Goal: Task Accomplishment & Management: Use online tool/utility

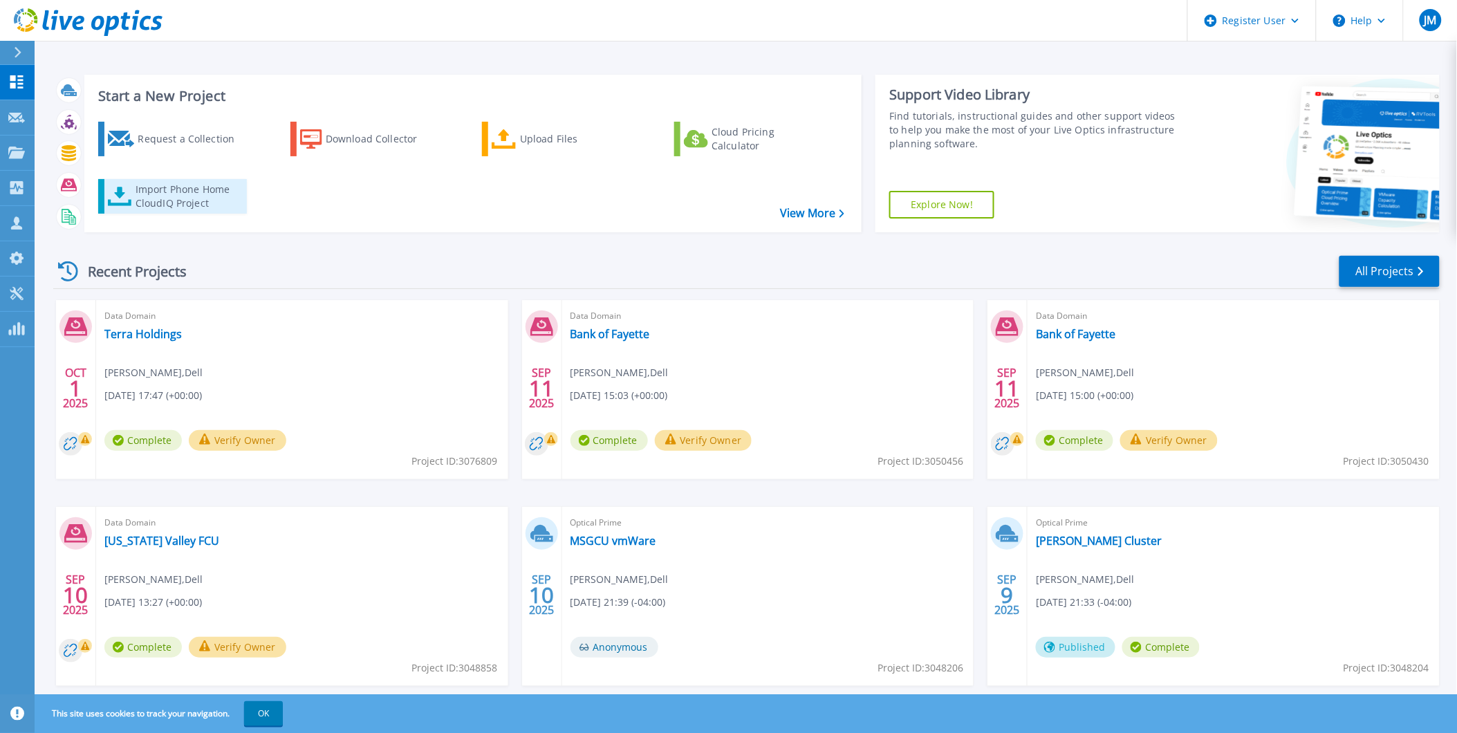
click at [142, 208] on div "Import Phone Home CloudIQ Project" at bounding box center [190, 197] width 108 height 28
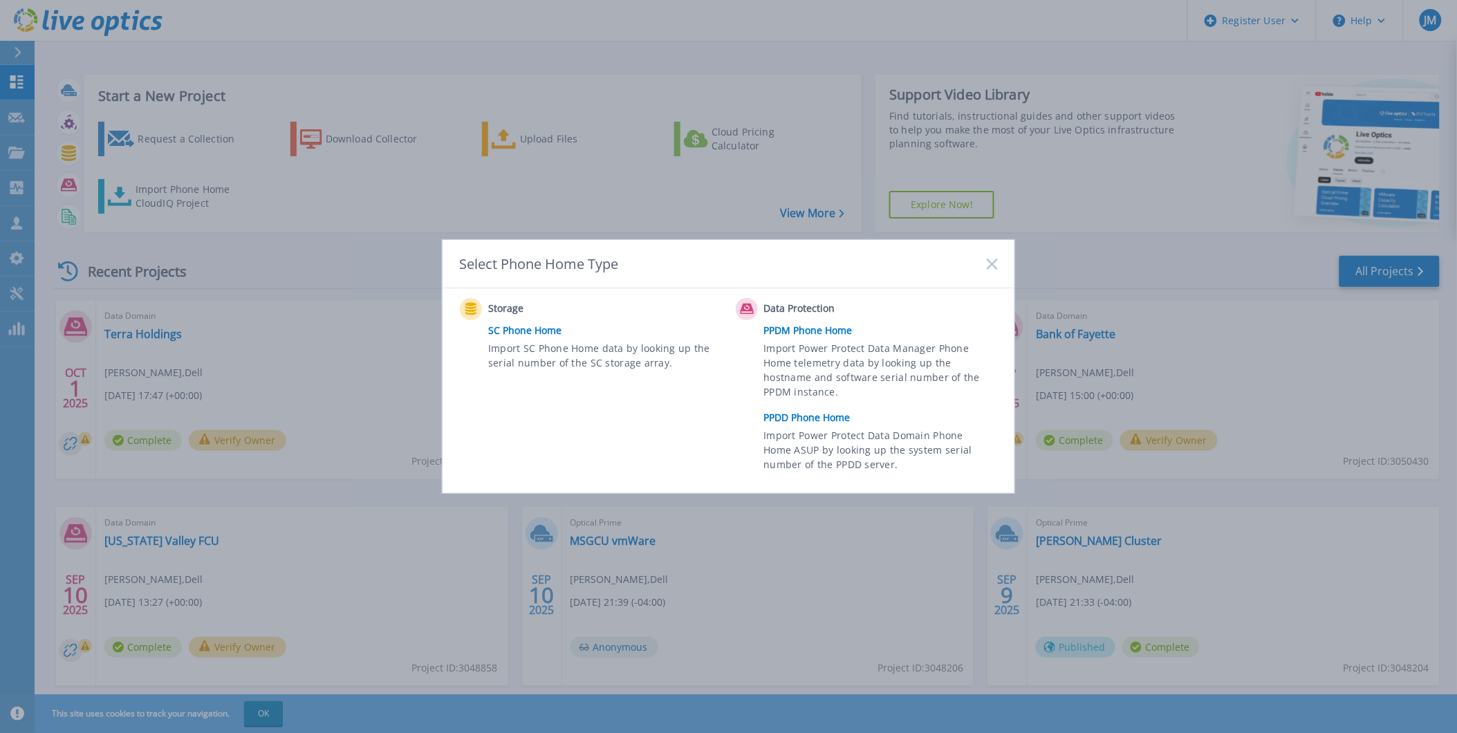
click at [800, 416] on link "PPDD Phone Home" at bounding box center [884, 417] width 241 height 21
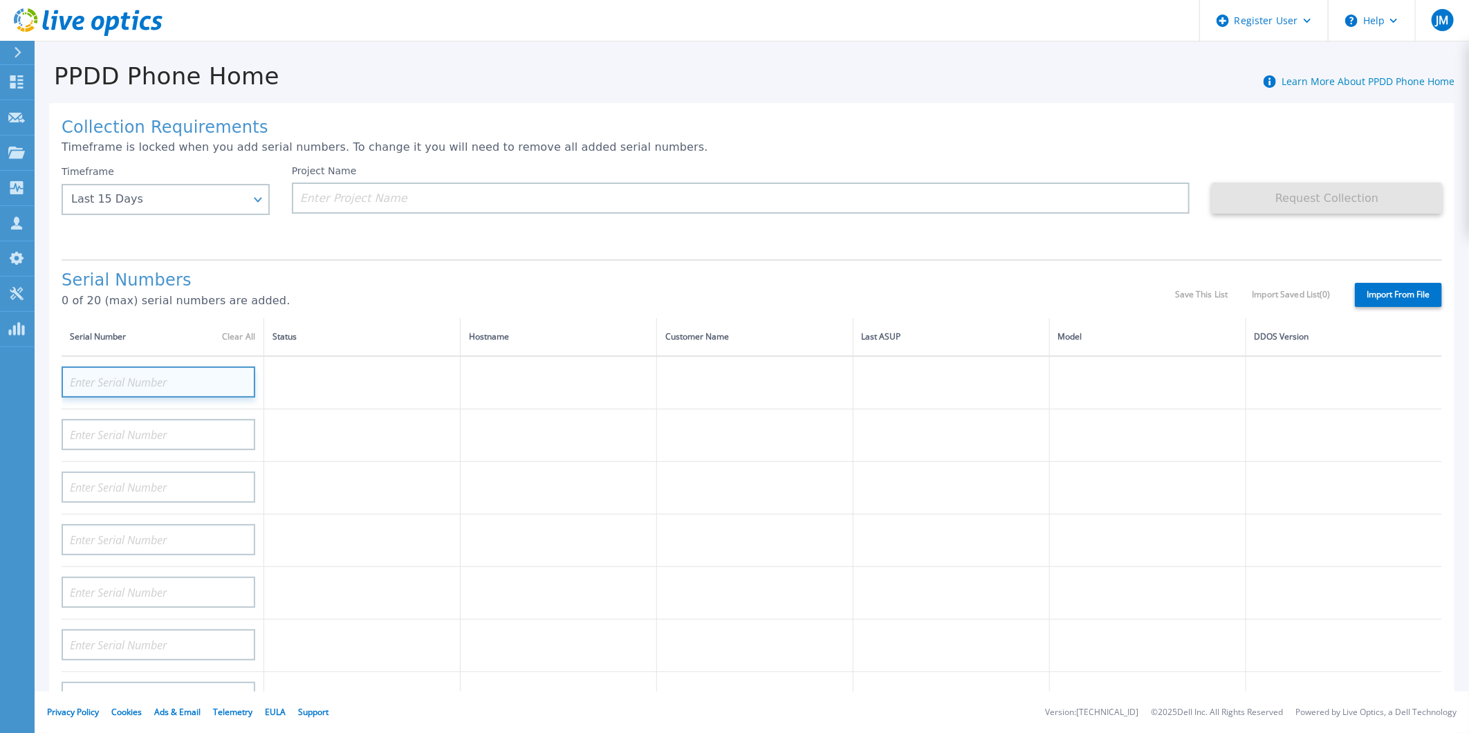
click at [124, 374] on input at bounding box center [159, 382] width 194 height 31
paste input "CKM00191400677"
type input "CKM00191400677"
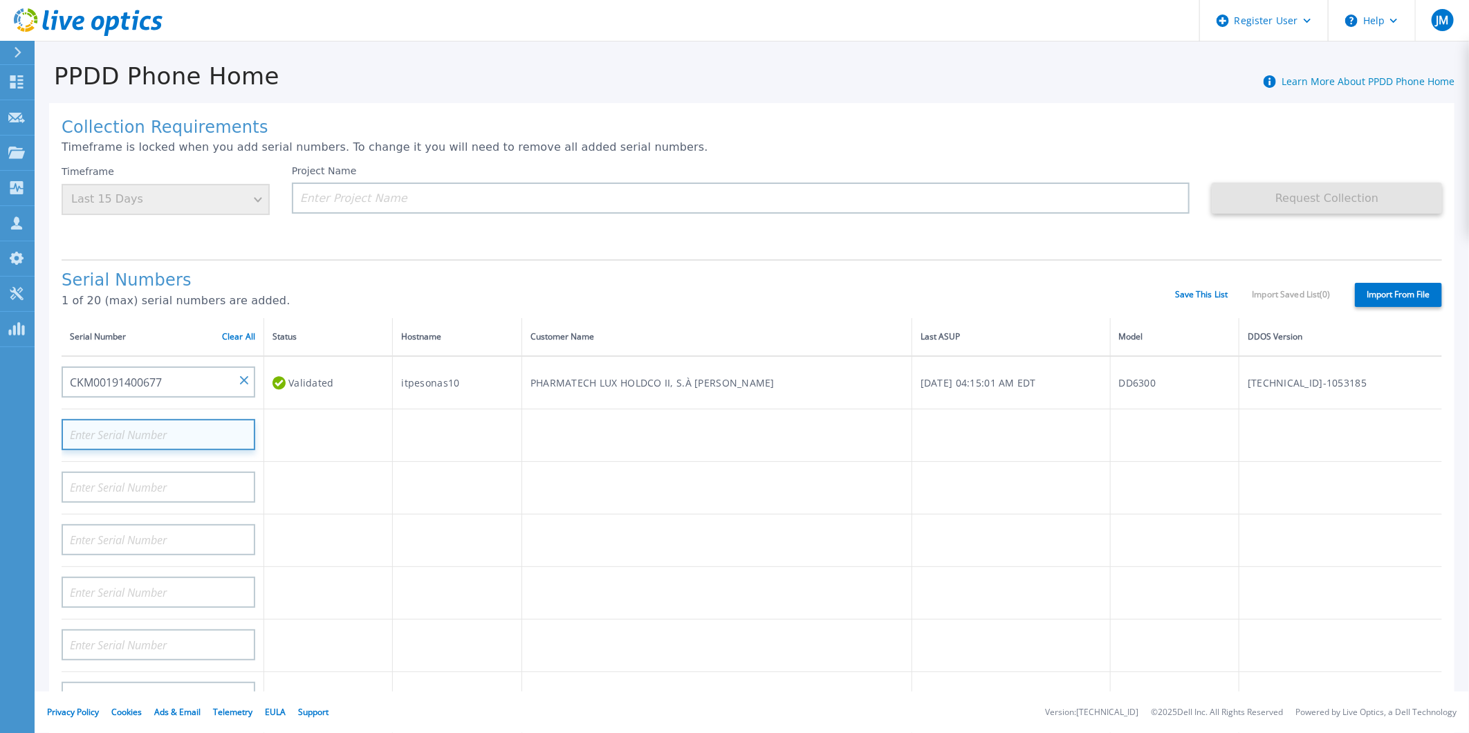
click at [167, 425] on input at bounding box center [159, 434] width 194 height 31
paste input "APM00191213140"
type input "APM00191213140"
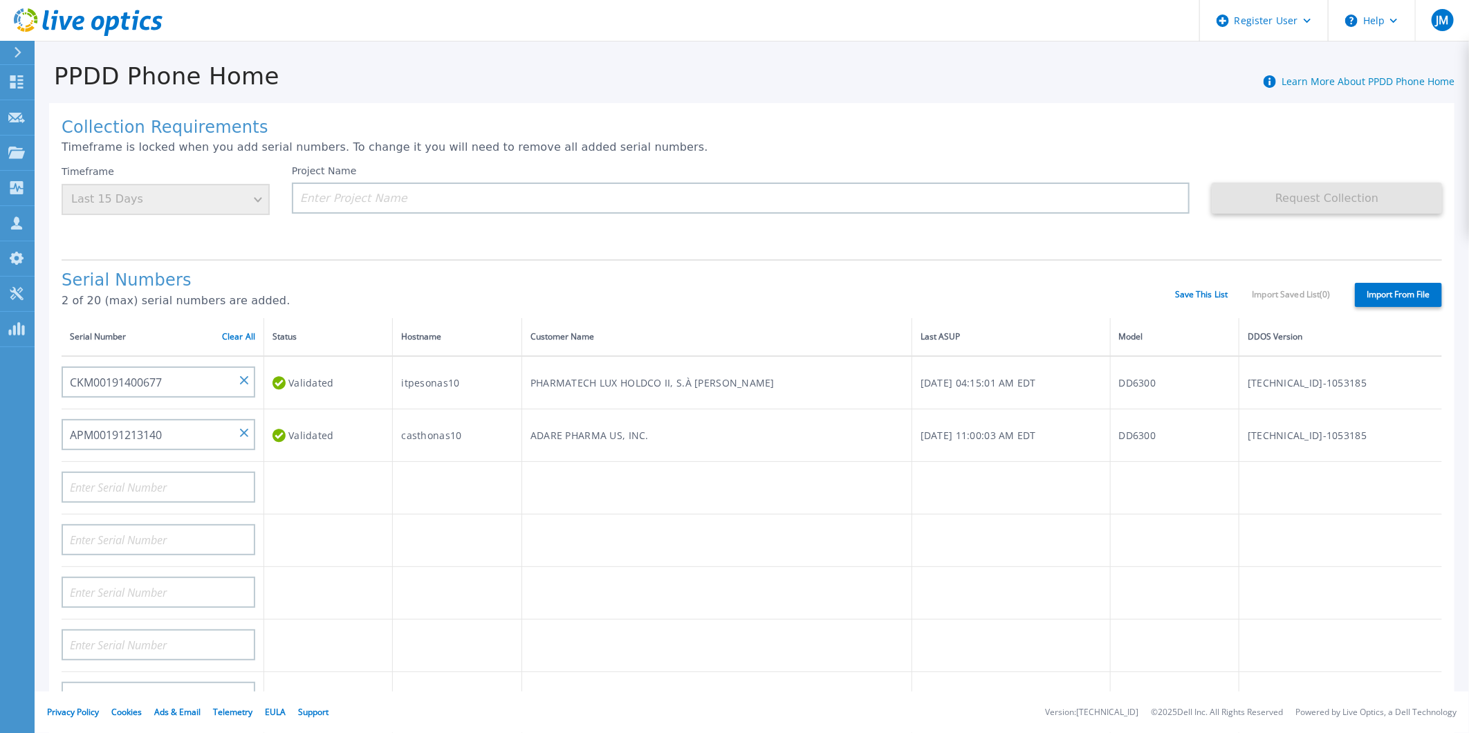
click at [148, 201] on div "Timeframe Last 15 Days" at bounding box center [166, 190] width 208 height 50
click at [455, 189] on input at bounding box center [741, 198] width 898 height 31
paste input "Adare Pharma"
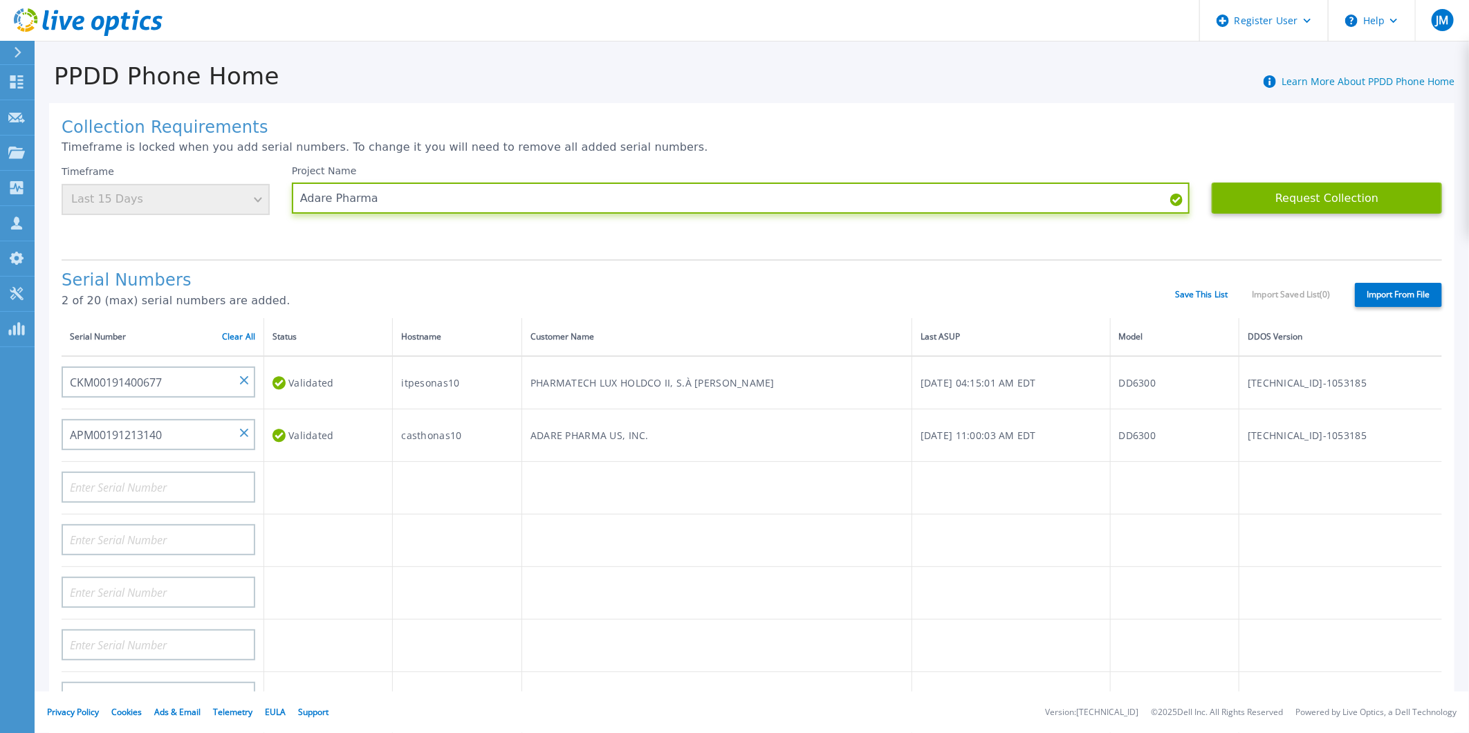
type input "Adare Pharma"
click at [187, 196] on div "Timeframe Last 15 Days" at bounding box center [166, 190] width 208 height 50
click at [239, 198] on div "Timeframe Last 15 Days" at bounding box center [166, 190] width 208 height 50
click at [725, 263] on div "Serial Numbers 2 of 20 (max) serial numbers are added. Save This List Import Sa…" at bounding box center [752, 288] width 1380 height 59
click at [205, 198] on div "Timeframe Last 15 Days" at bounding box center [166, 190] width 208 height 50
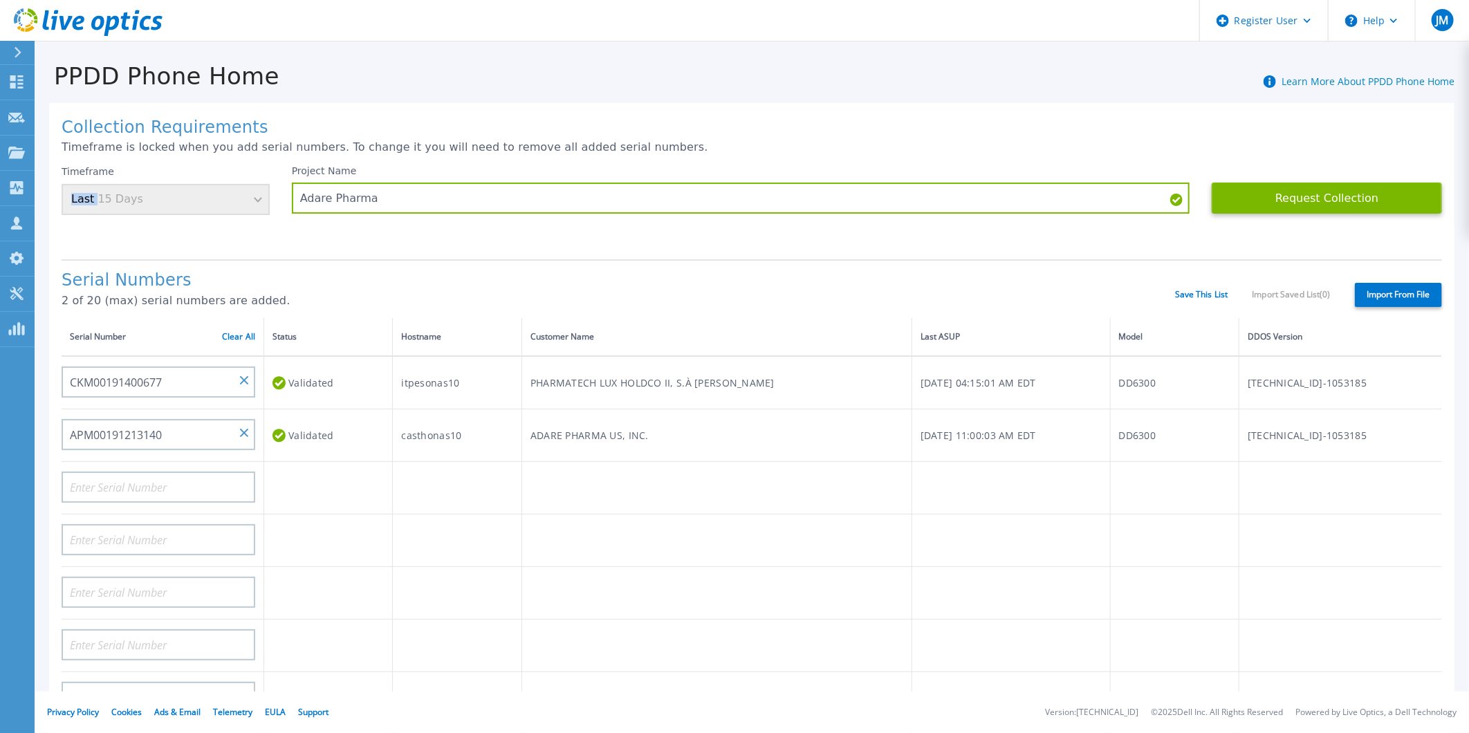
click at [205, 198] on div "Timeframe Last 15 Days" at bounding box center [166, 190] width 208 height 50
drag, startPoint x: 205, startPoint y: 198, endPoint x: 245, endPoint y: 199, distance: 39.4
click at [295, 189] on input "Adare Pharma" at bounding box center [741, 198] width 898 height 31
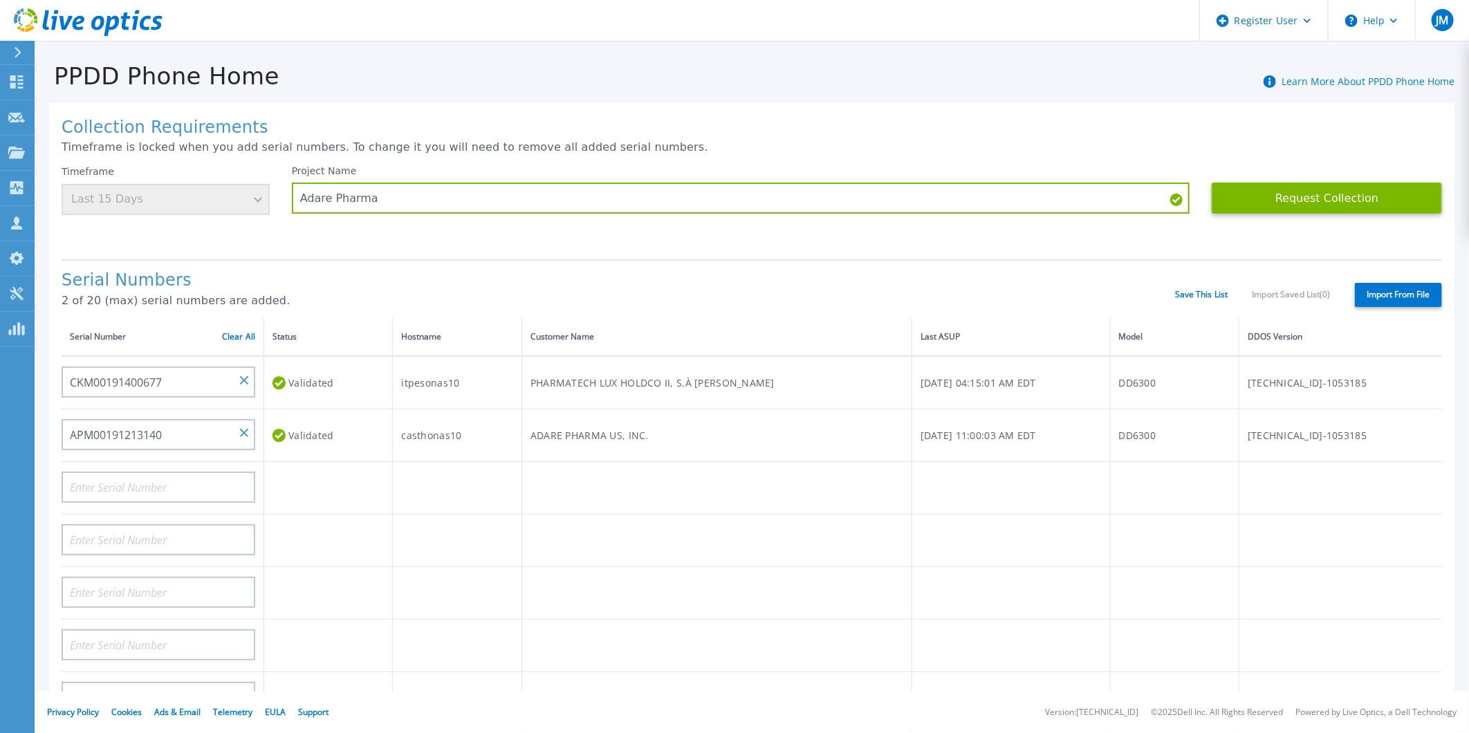
click at [245, 199] on div "Timeframe Last 15 Days" at bounding box center [166, 190] width 208 height 50
click at [250, 189] on div "Timeframe Last 15 Days" at bounding box center [166, 190] width 208 height 50
click at [253, 434] on input "APM00191213140" at bounding box center [159, 434] width 194 height 31
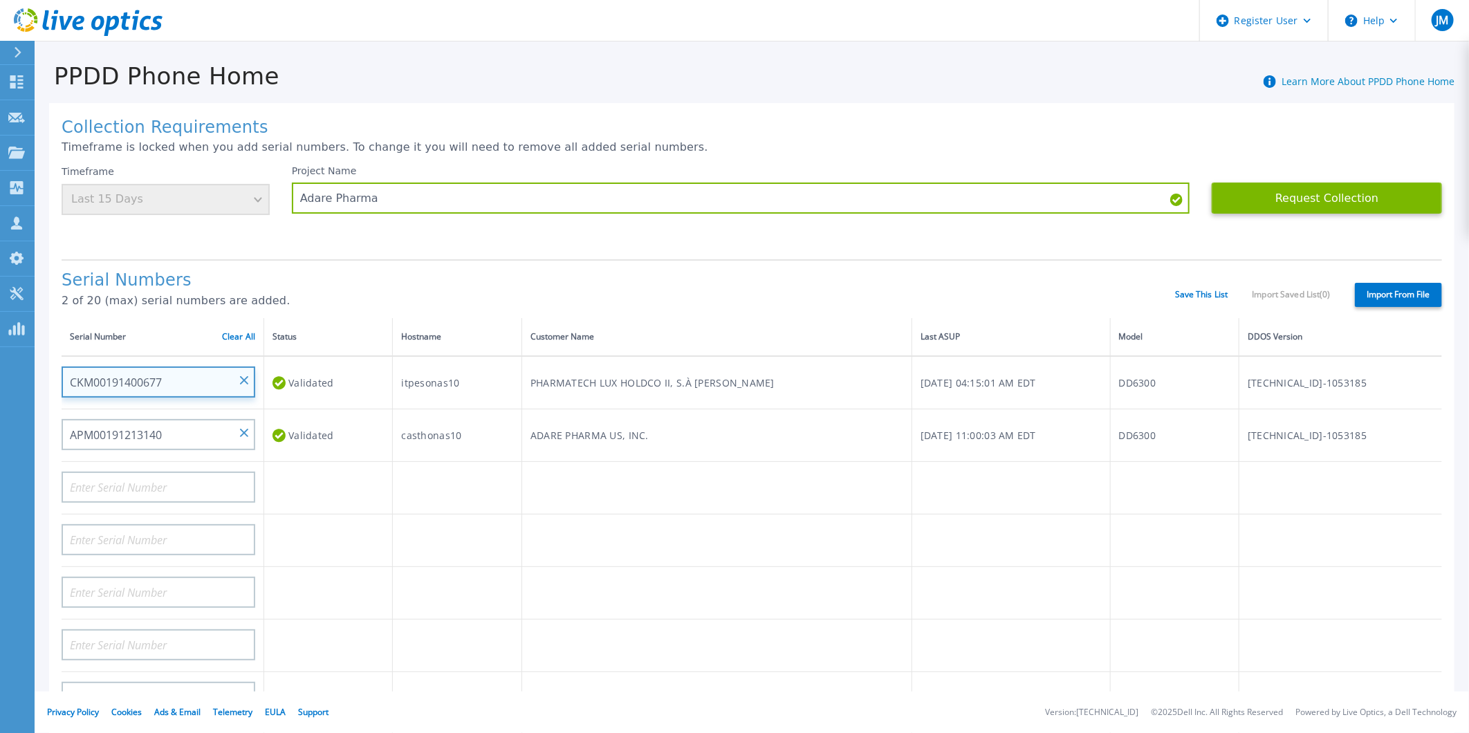
click at [239, 389] on input "CKM00191400677" at bounding box center [159, 382] width 194 height 31
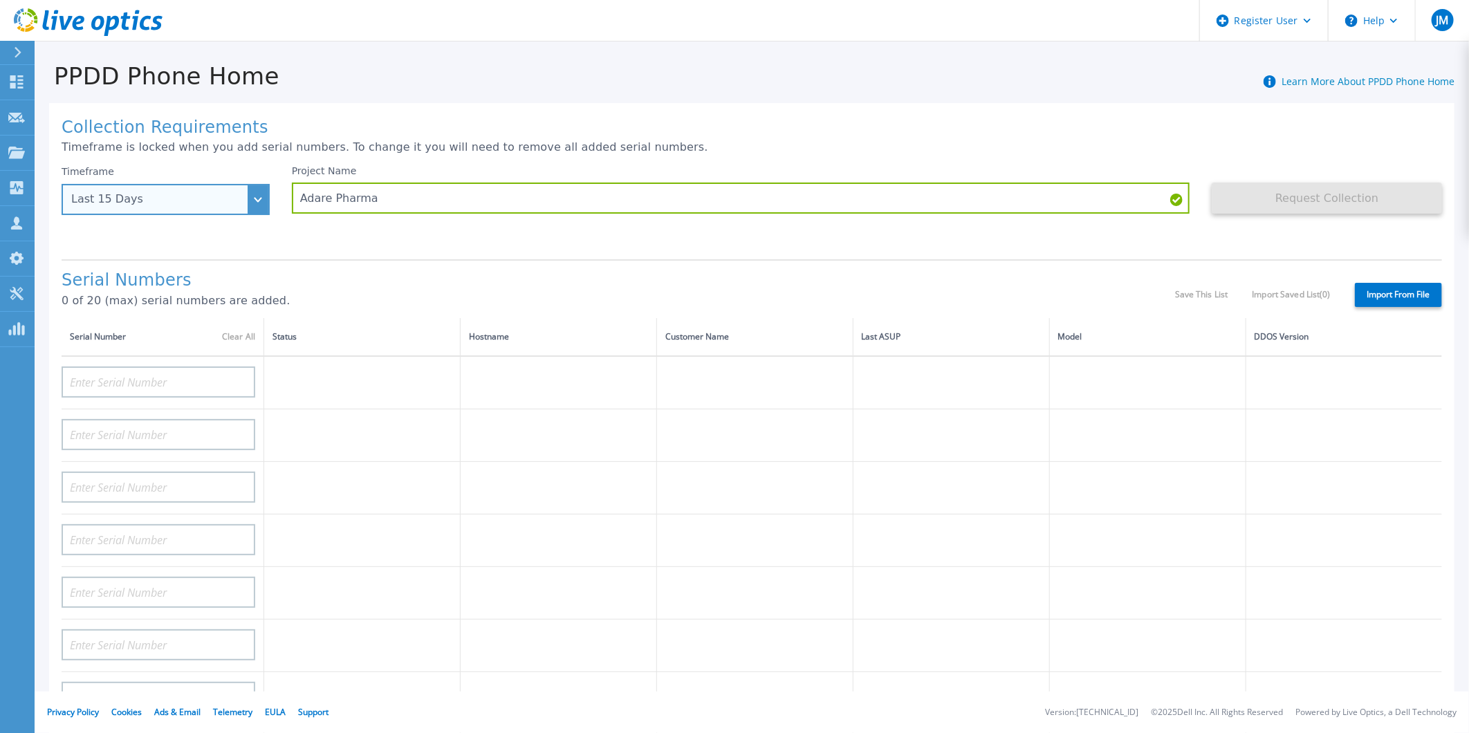
click at [259, 195] on div "Last 15 Days" at bounding box center [166, 199] width 208 height 31
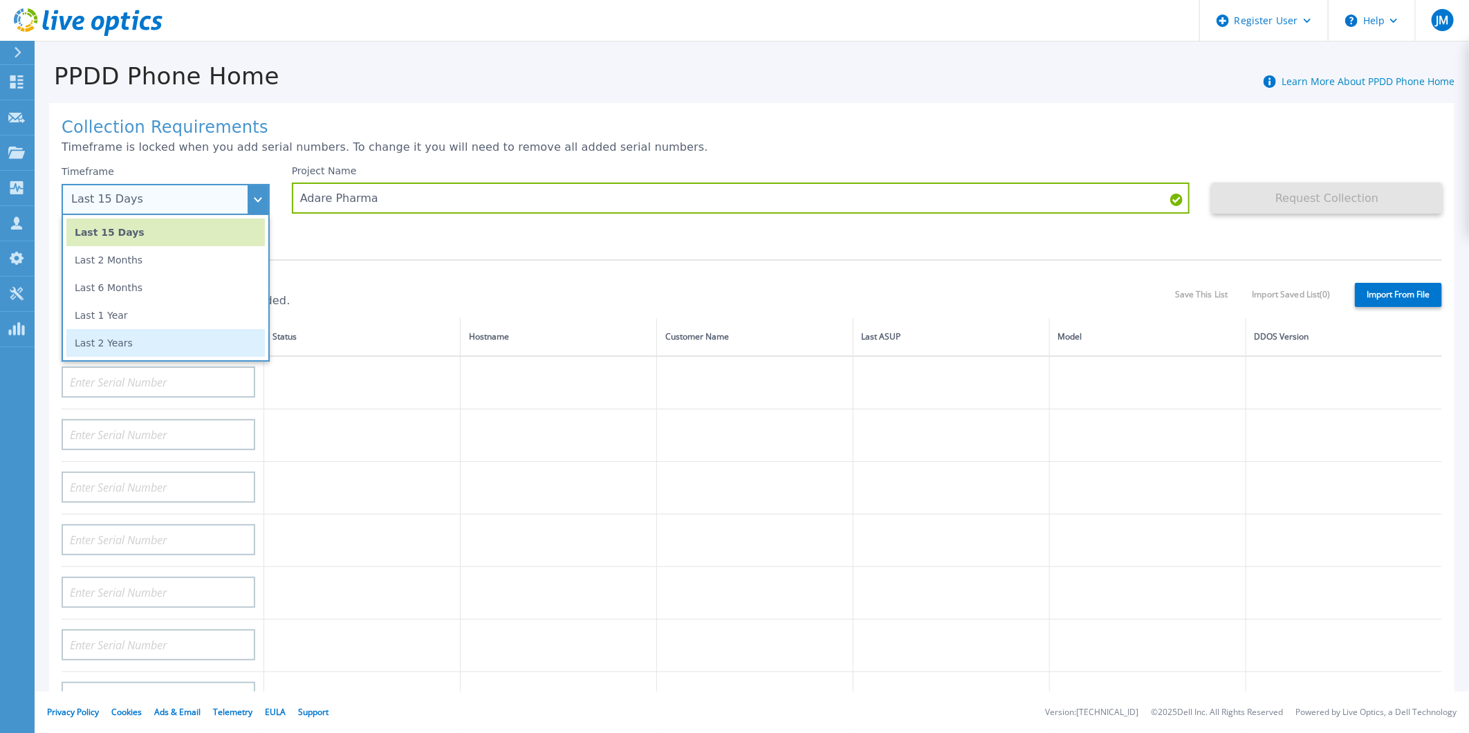
click at [119, 339] on li "Last 2 Years" at bounding box center [165, 343] width 198 height 28
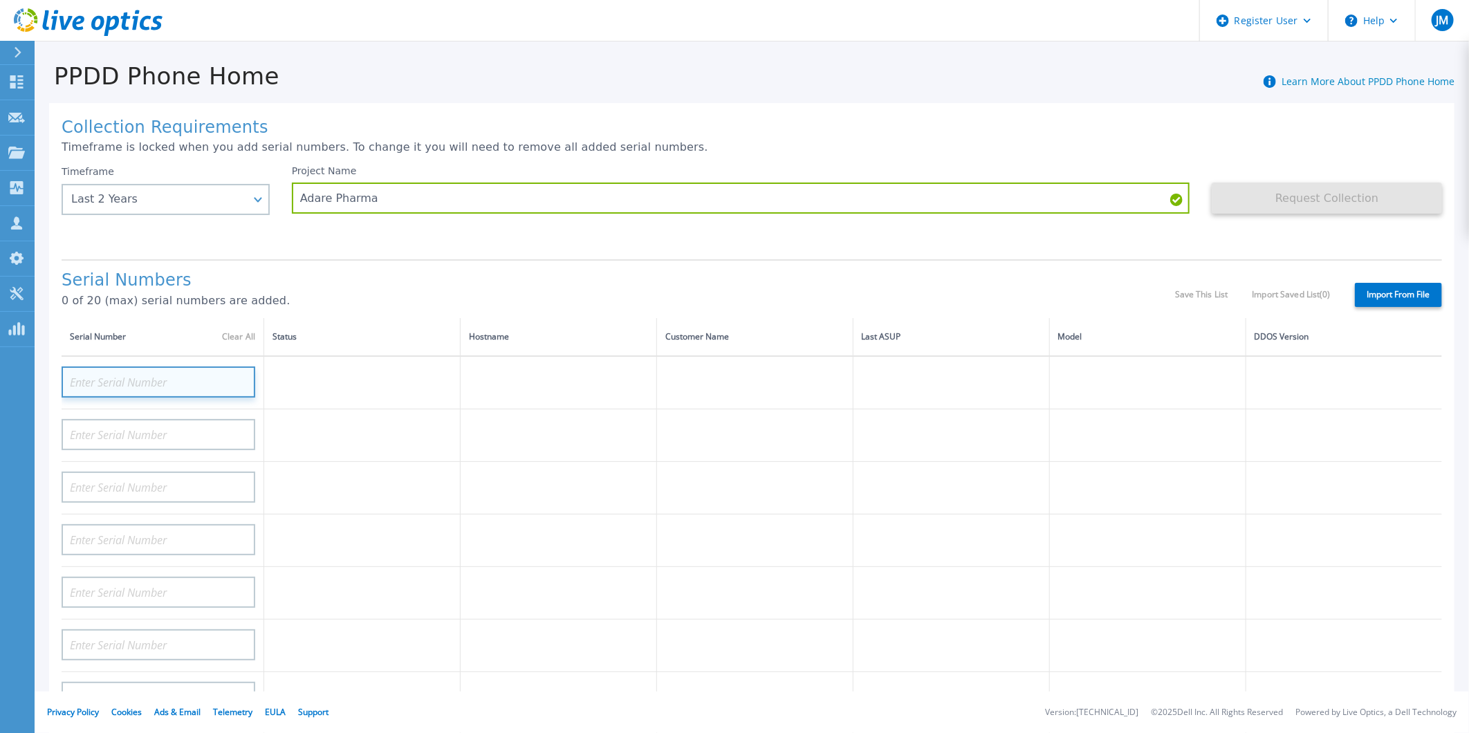
click at [129, 374] on input at bounding box center [159, 382] width 194 height 31
paste input "Adare Pharma"
type input "Adare Pharma"
drag, startPoint x: 161, startPoint y: 387, endPoint x: 19, endPoint y: 389, distance: 142.5
click at [19, 389] on div "Dashboard Dashboard Request Capture Request Capture Projects Projects Search Pr…" at bounding box center [734, 366] width 1469 height 733
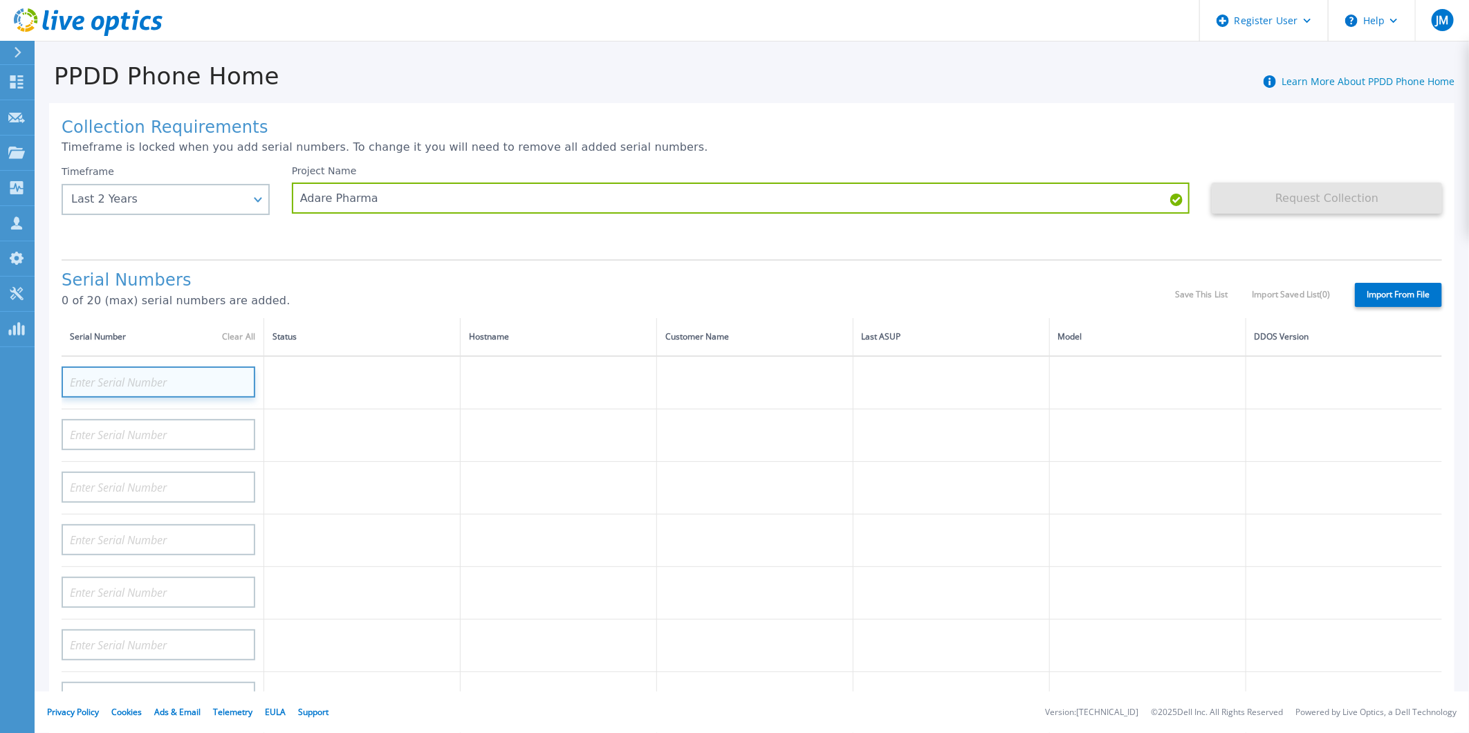
click at [129, 370] on input at bounding box center [159, 382] width 194 height 31
paste input "CKM00191400677"
type input "CKM00191400677"
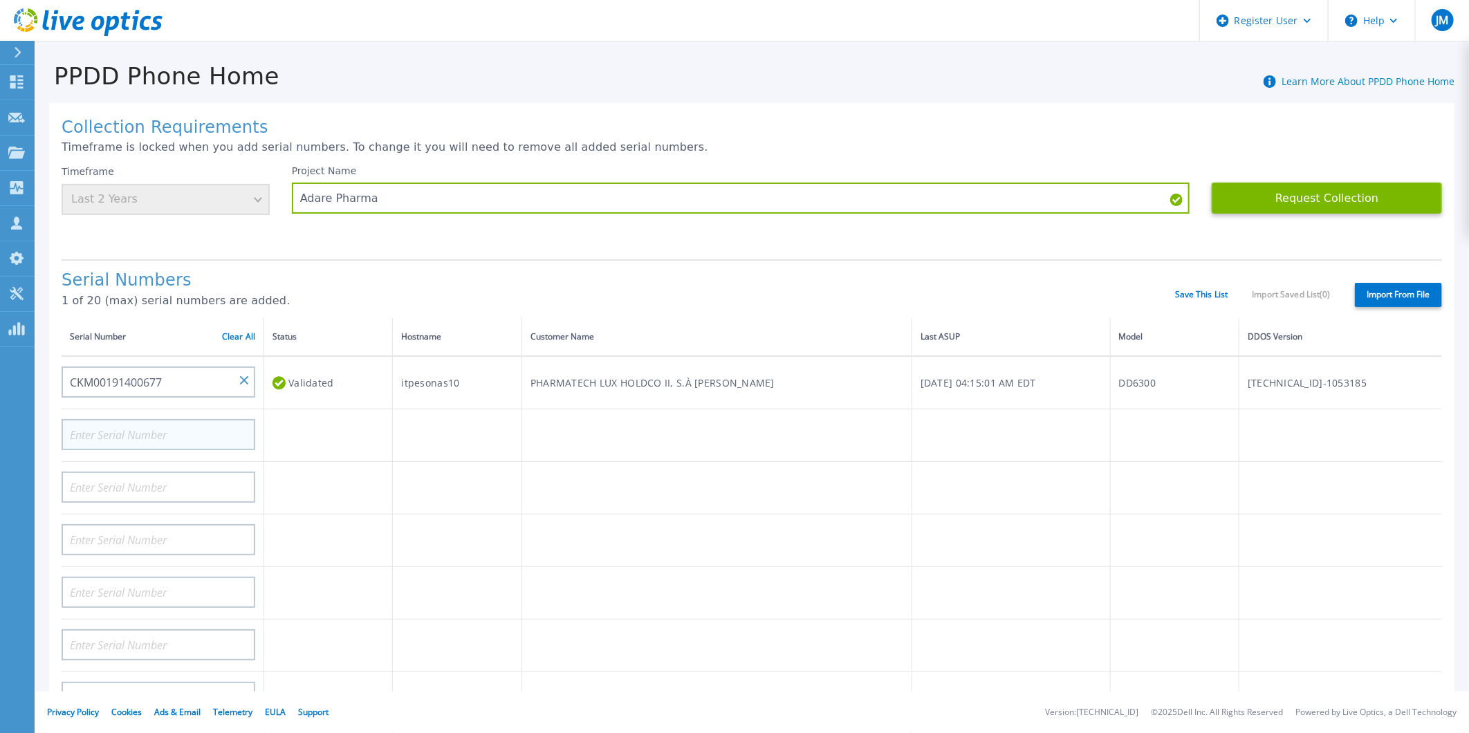
drag, startPoint x: 160, startPoint y: 449, endPoint x: 142, endPoint y: 429, distance: 26.9
click at [160, 449] on td at bounding box center [163, 435] width 203 height 53
click at [142, 429] on input at bounding box center [159, 434] width 194 height 31
paste input "APM00191213140"
type input "APM00191213140"
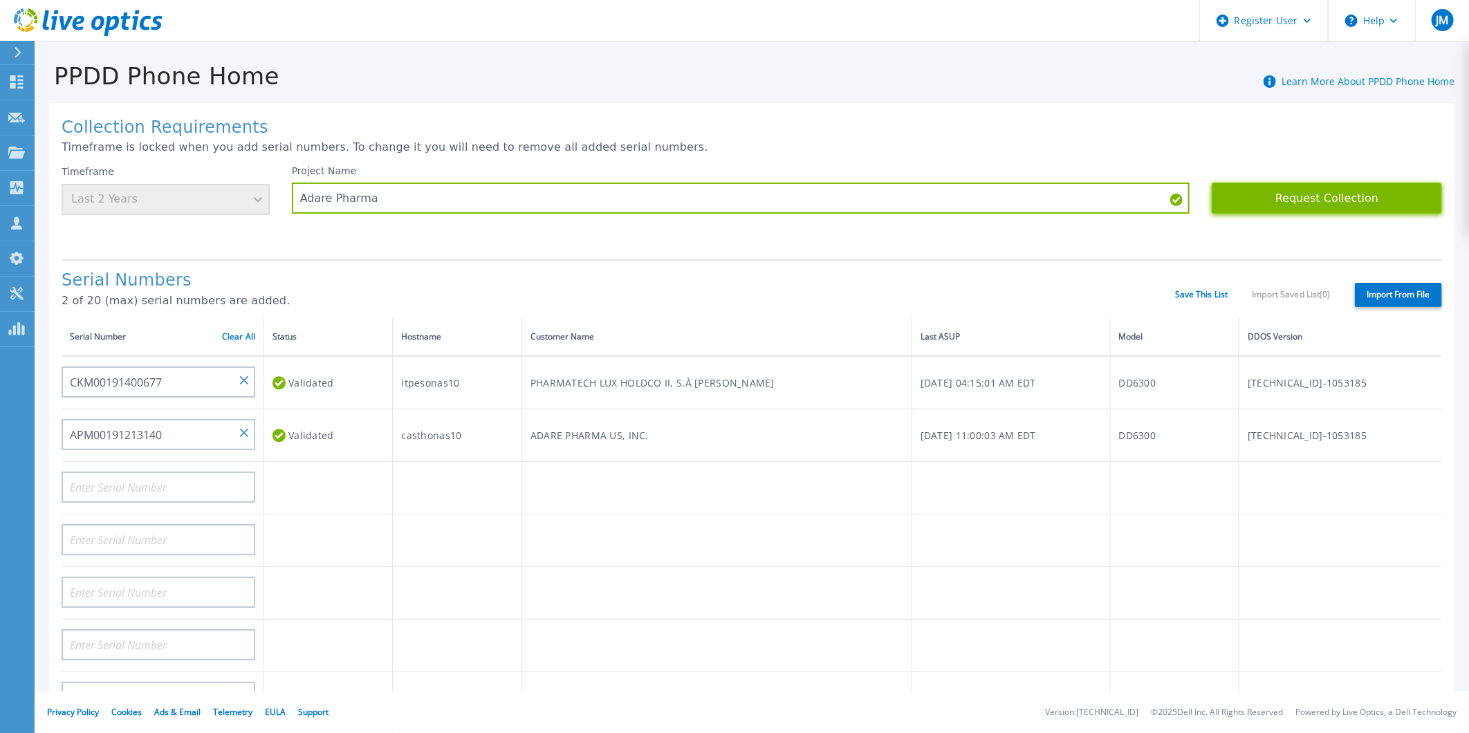
click at [1351, 205] on button "Request Collection" at bounding box center [1327, 198] width 230 height 31
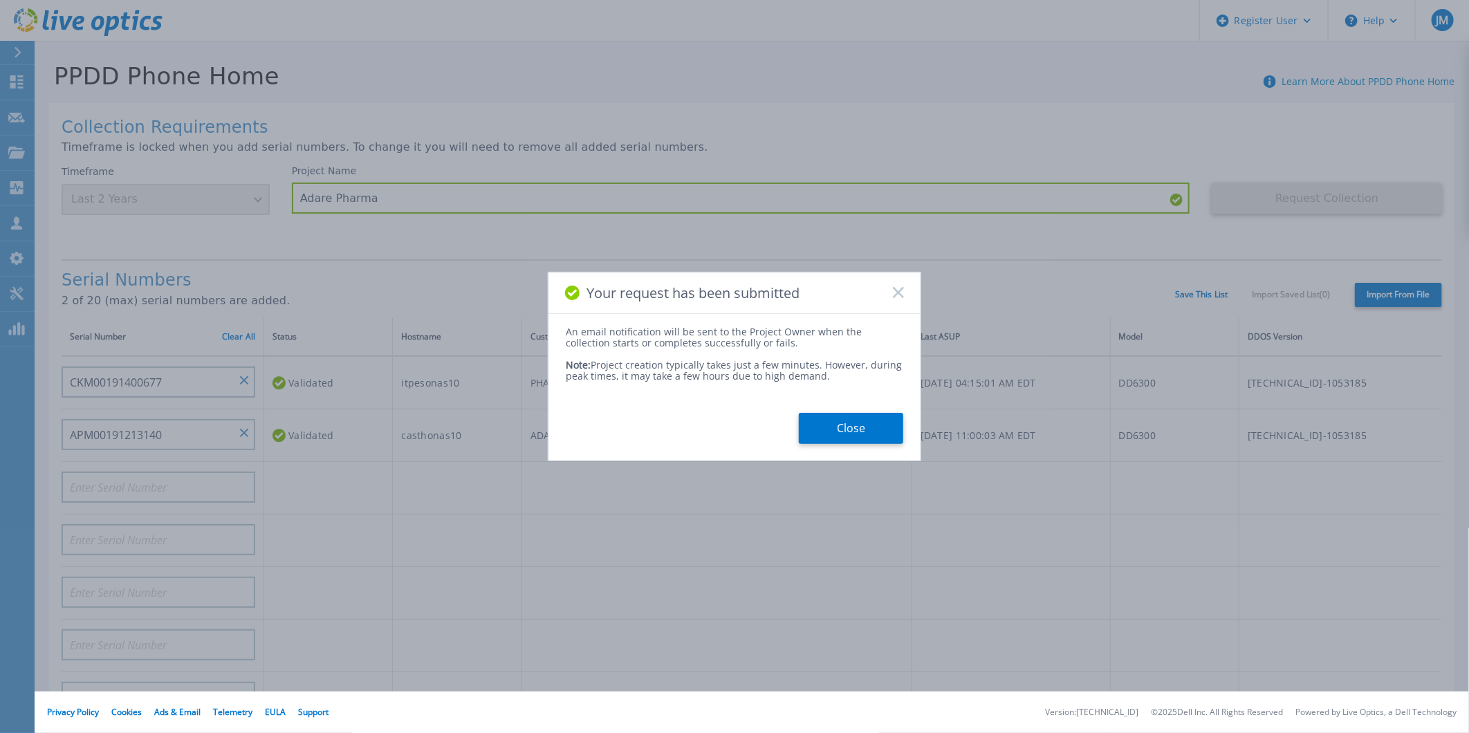
click at [851, 429] on button "Close" at bounding box center [851, 428] width 104 height 31
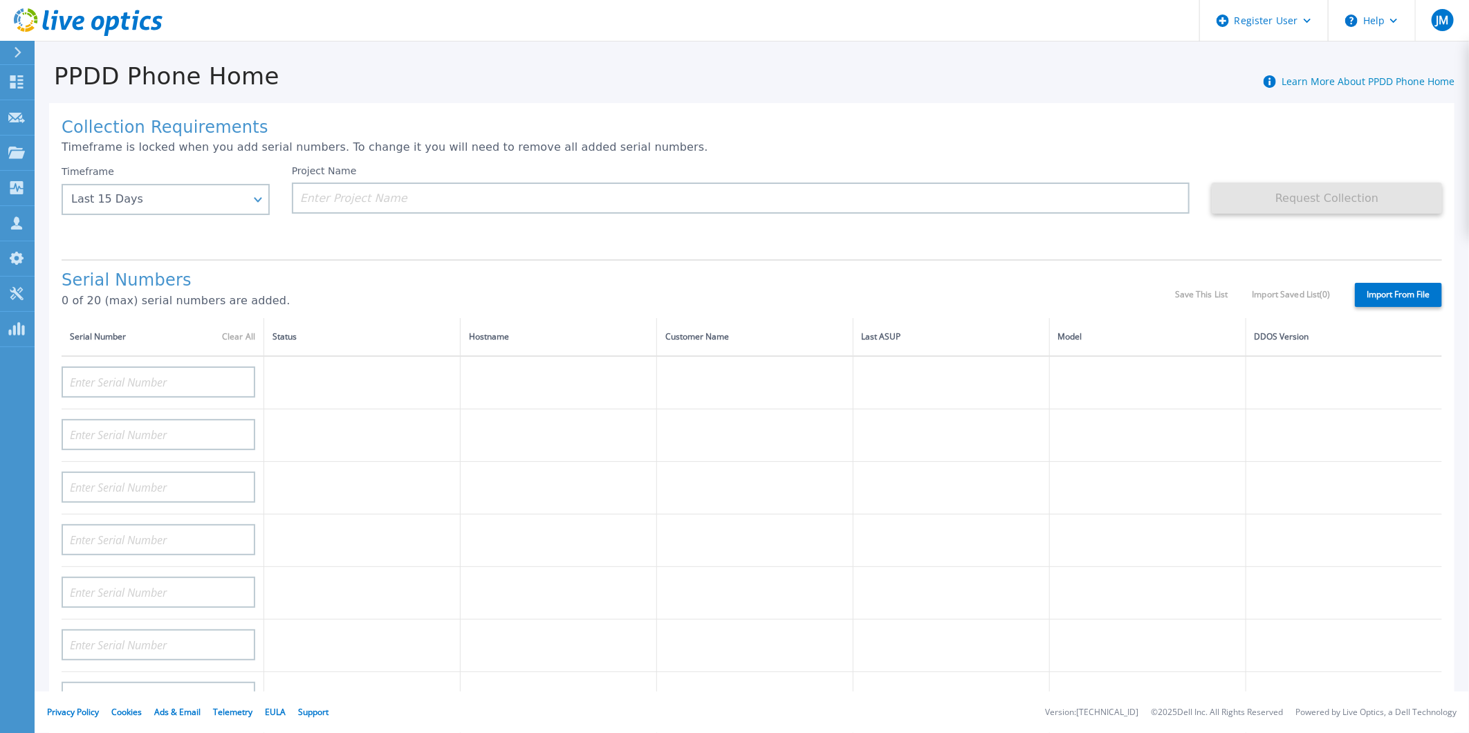
click at [93, 24] on icon at bounding box center [97, 23] width 13 height 15
